Goal: Information Seeking & Learning: Check status

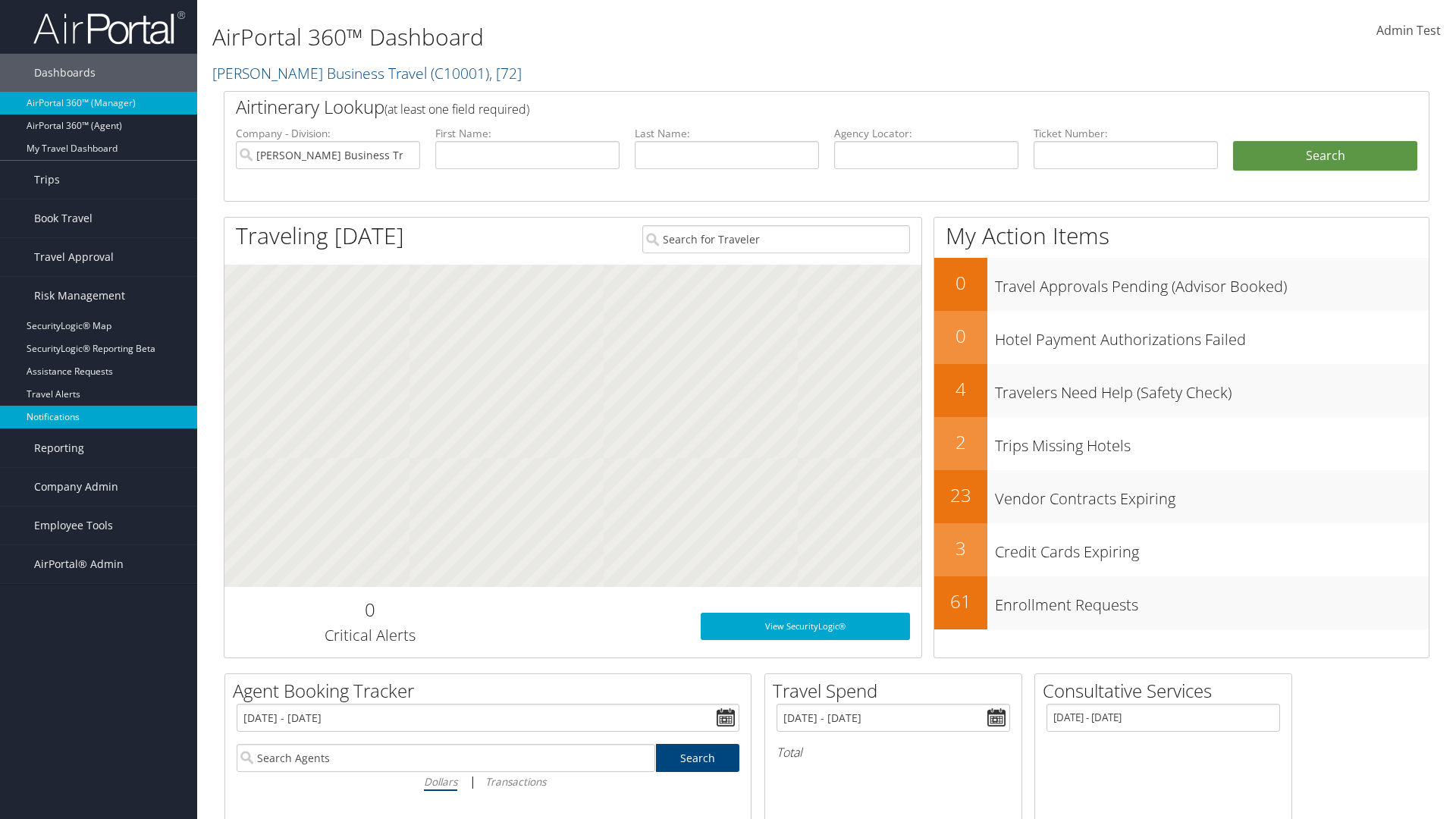
click at [99, 417] on link "Notifications" at bounding box center [99, 417] width 198 height 23
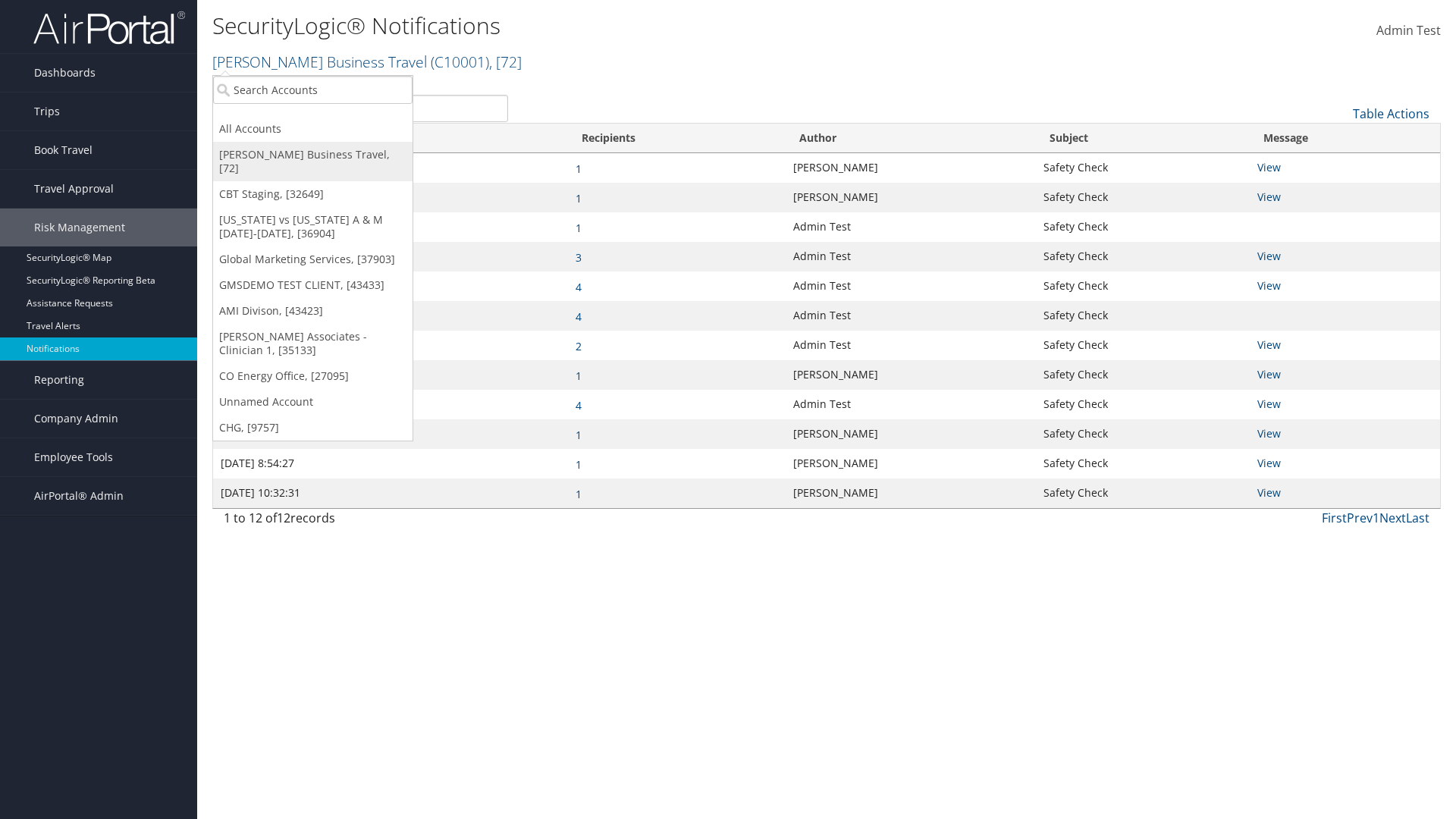
click at [312, 155] on link "[PERSON_NAME] Business Travel, [72]" at bounding box center [313, 162] width 199 height 40
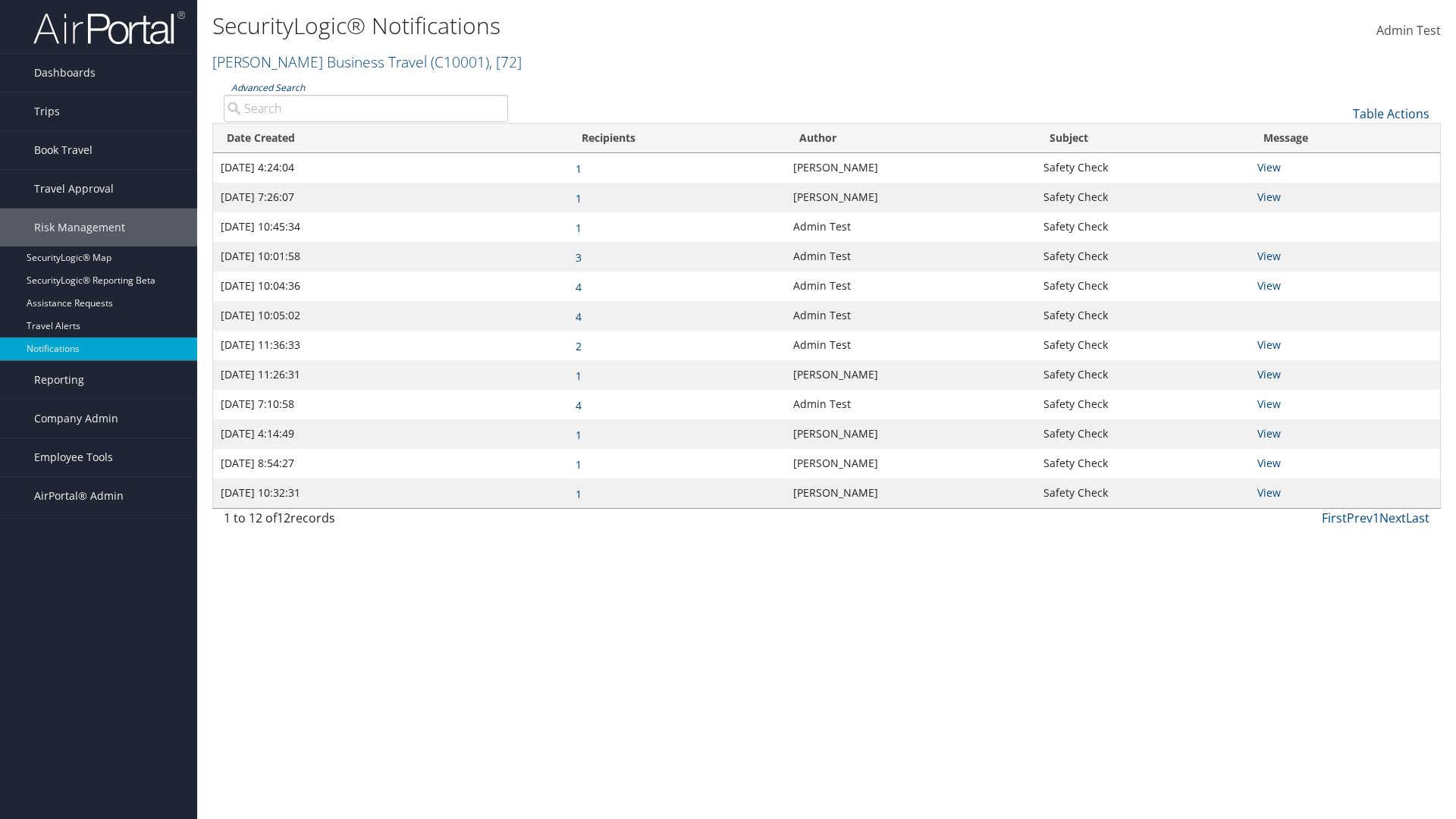
click at [268, 88] on link "Advanced Search" at bounding box center [268, 88] width 73 height 13
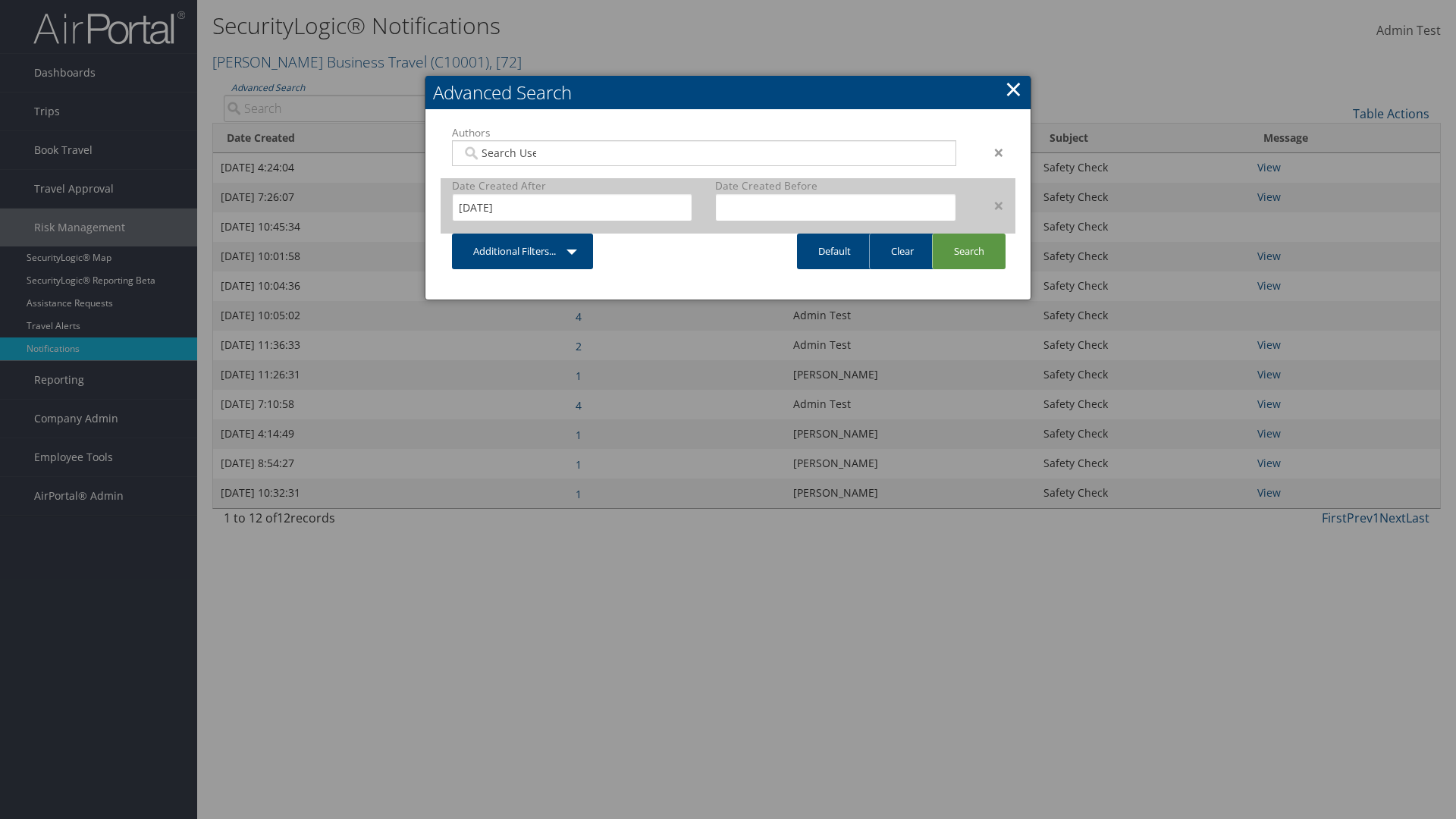
click at [992, 205] on div "×" at bounding box center [992, 206] width 48 height 18
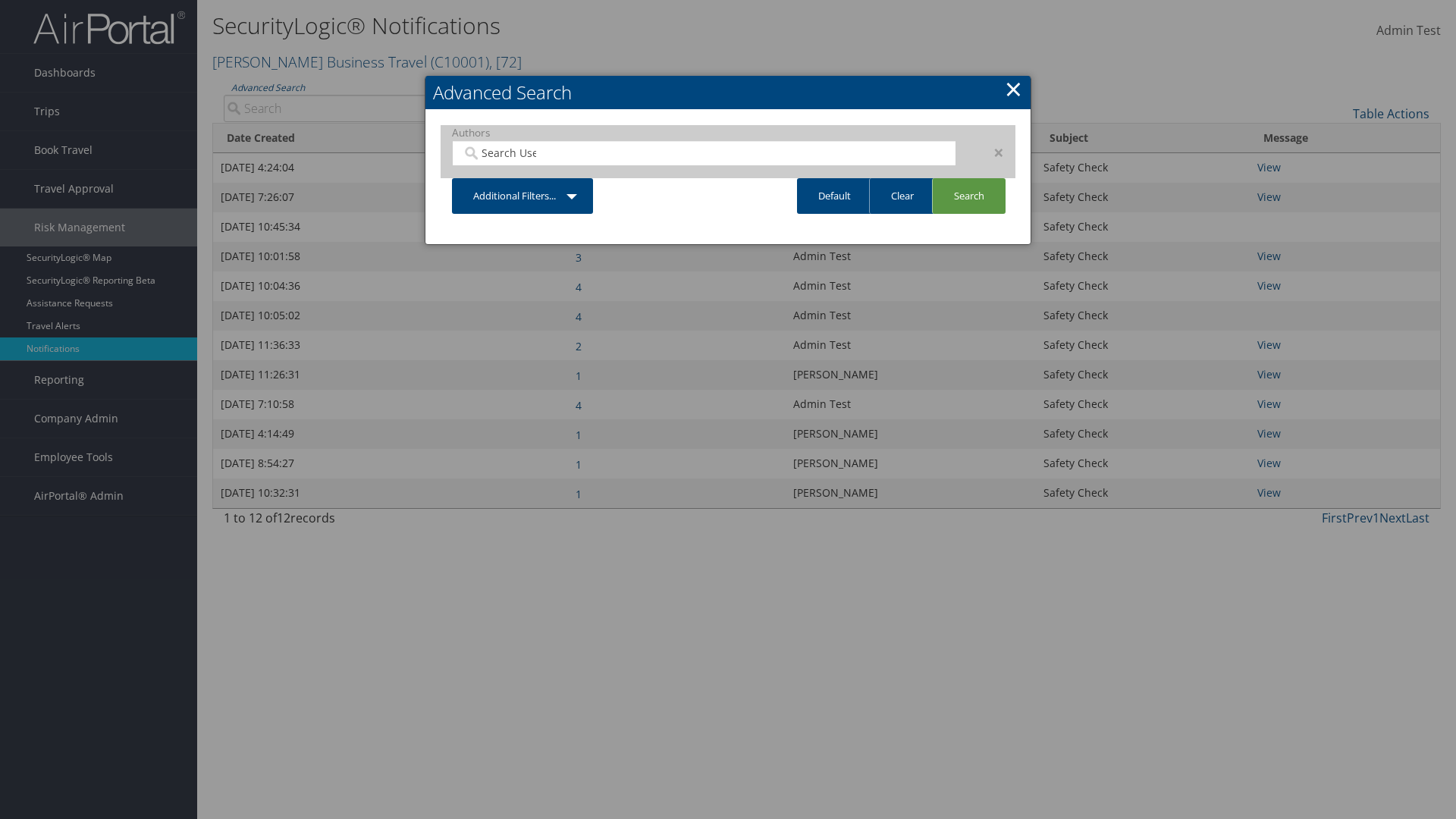
click at [992, 151] on div "×" at bounding box center [992, 152] width 48 height 18
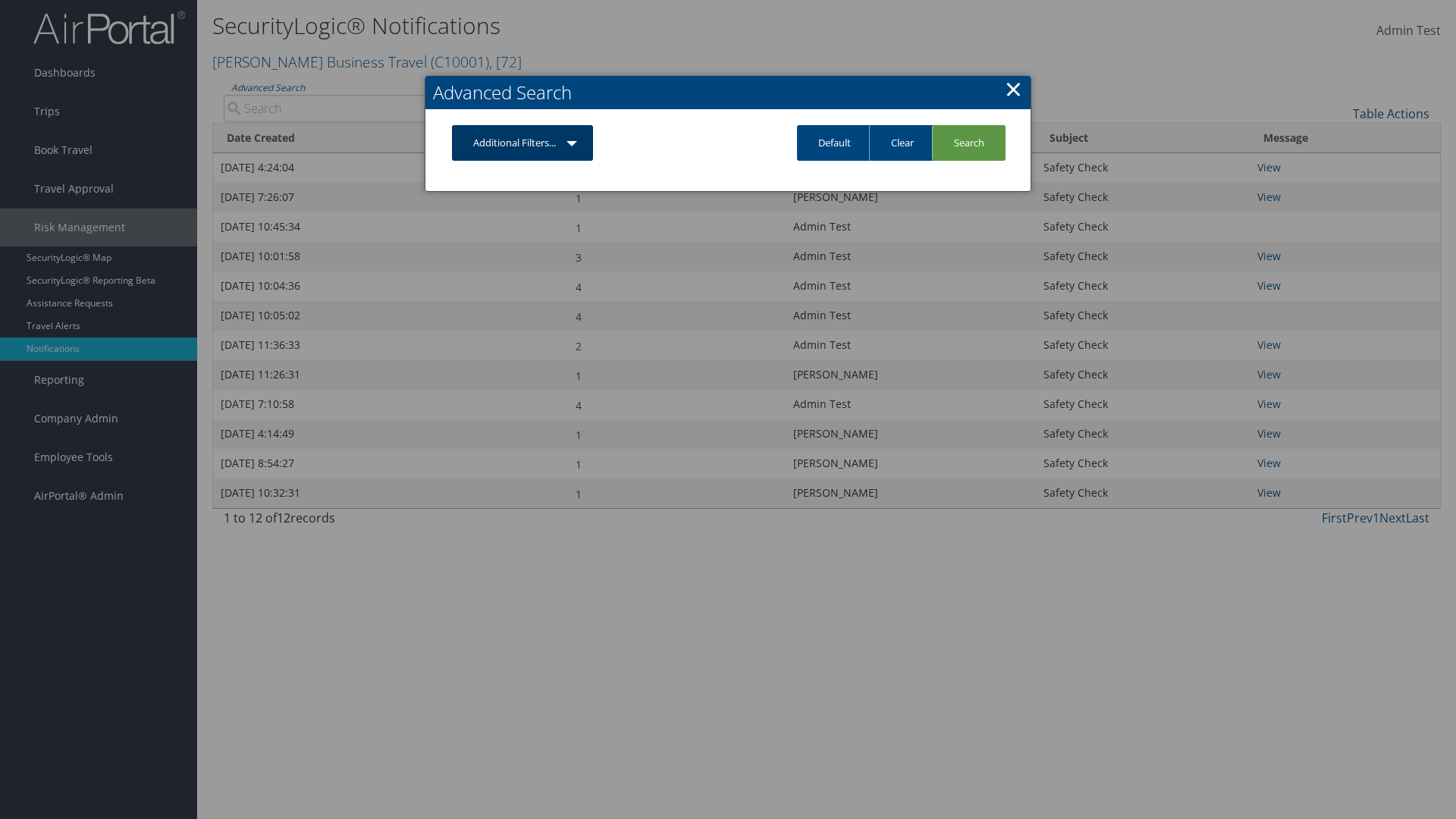
click at [523, 143] on link "Additional Filters..." at bounding box center [523, 143] width 141 height 36
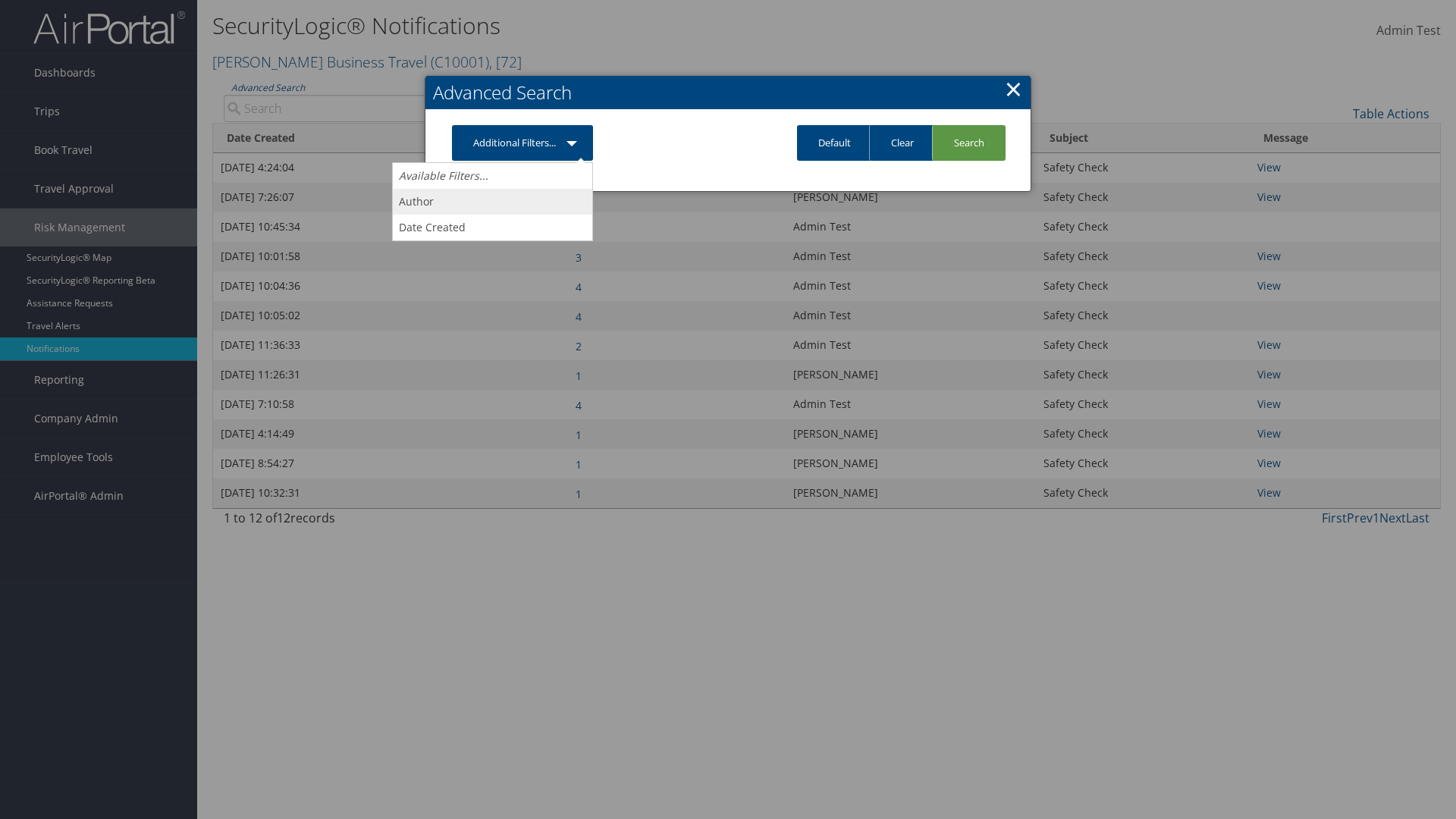
click at [492, 201] on link "Author" at bounding box center [492, 202] width 199 height 25
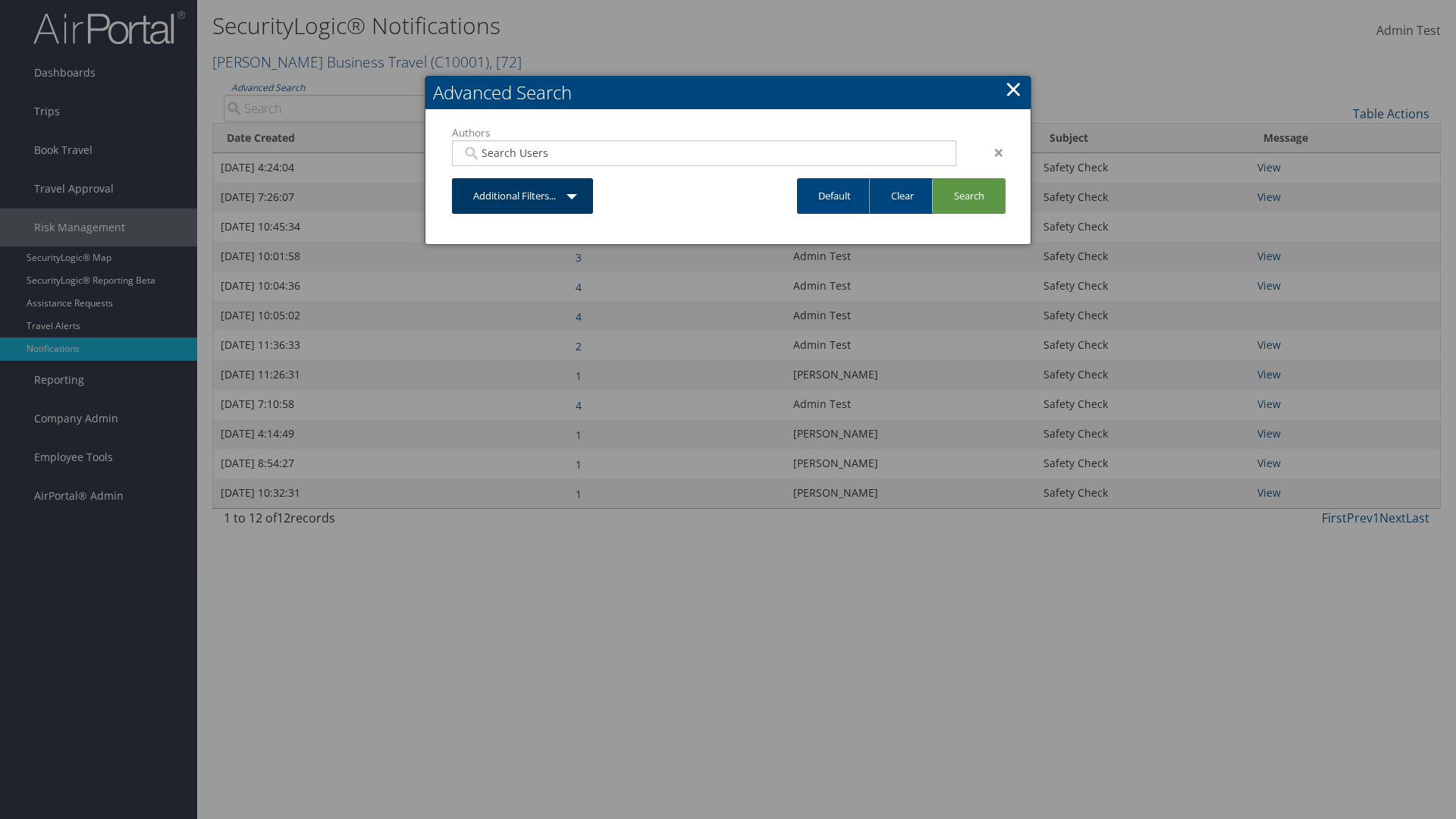
click at [523, 196] on link "Additional Filters..." at bounding box center [523, 196] width 141 height 36
click at [492, 254] on link "Date Created" at bounding box center [492, 255] width 199 height 25
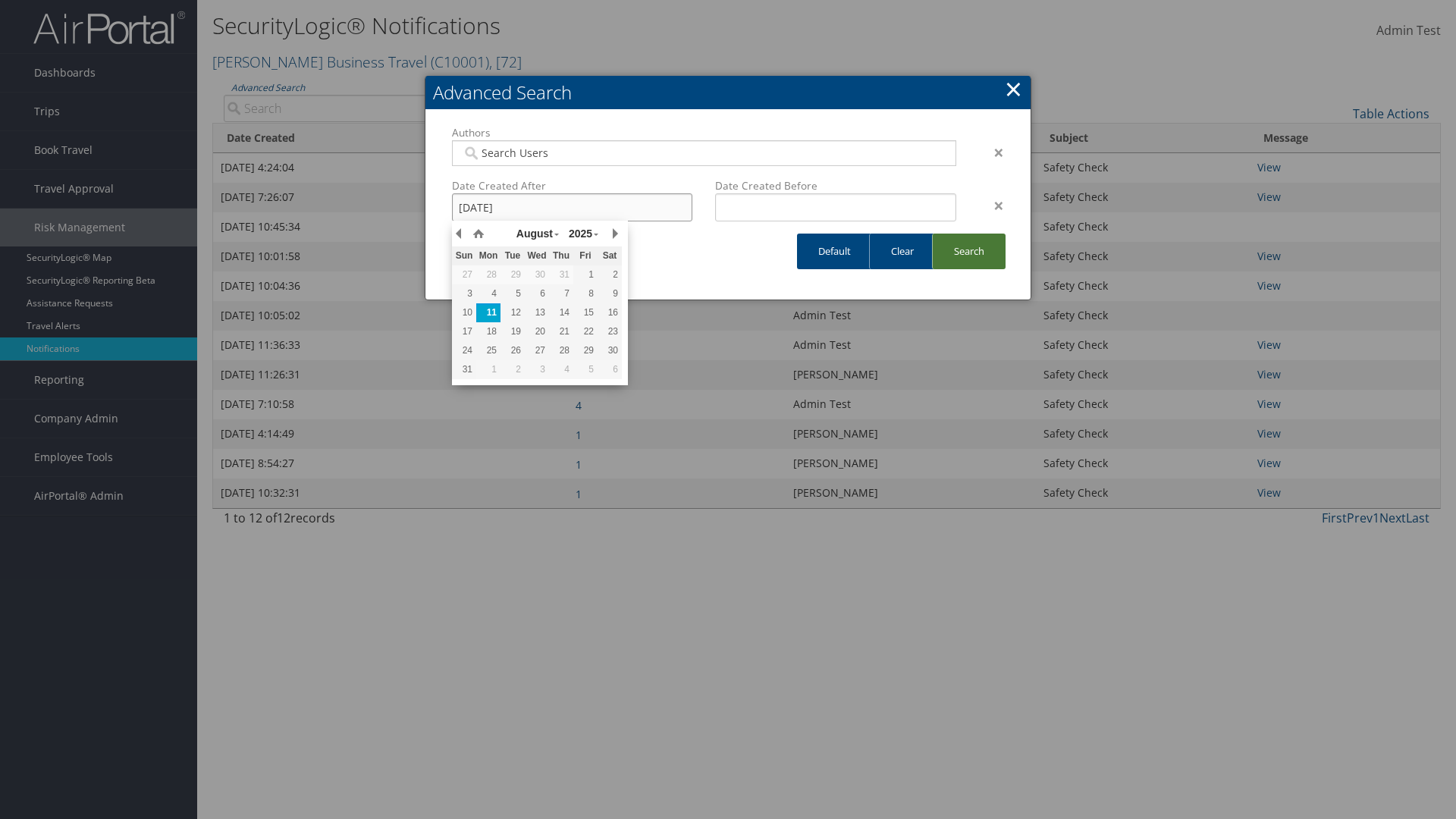
type input "[DATE]"
click at [969, 251] on link "Search" at bounding box center [969, 251] width 73 height 36
